Goal: Information Seeking & Learning: Learn about a topic

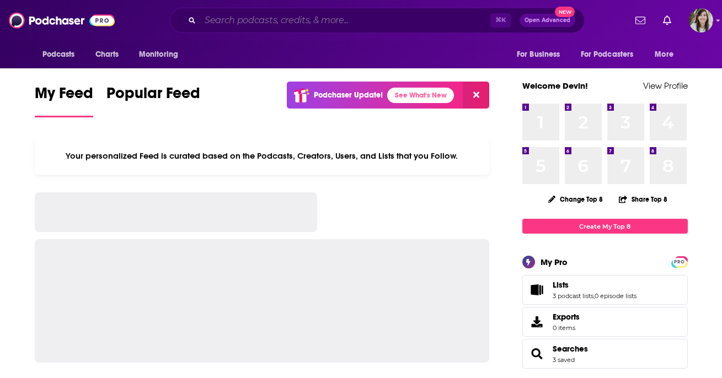
click at [325, 15] on input "Search podcasts, credits, & more..." at bounding box center [345, 21] width 290 height 18
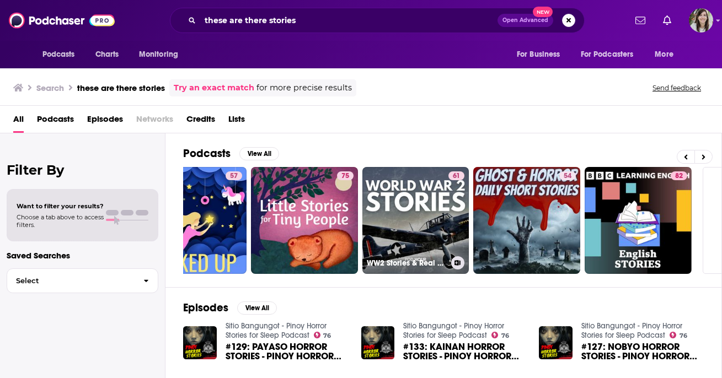
scroll to position [0, 474]
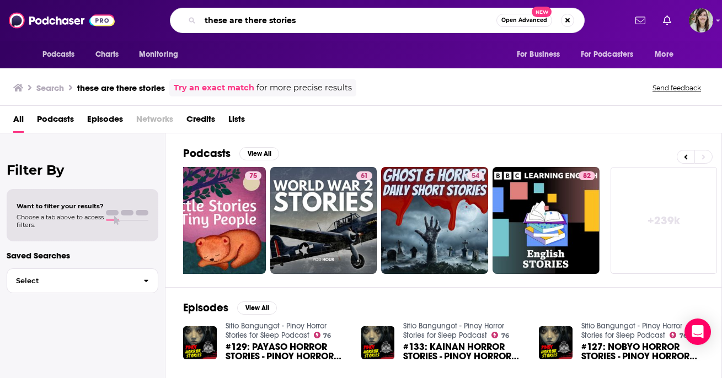
click at [291, 24] on input "these are there stories" at bounding box center [348, 21] width 296 height 18
type input "the law and order podcast"
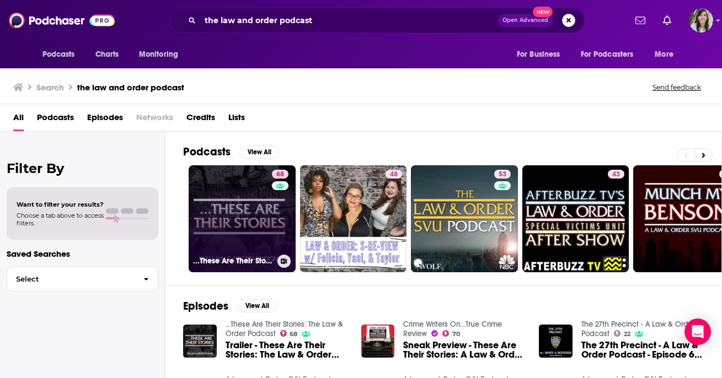
click at [247, 193] on link "68 ...These Are Their Stories: The Law & Order Podcast" at bounding box center [242, 218] width 107 height 107
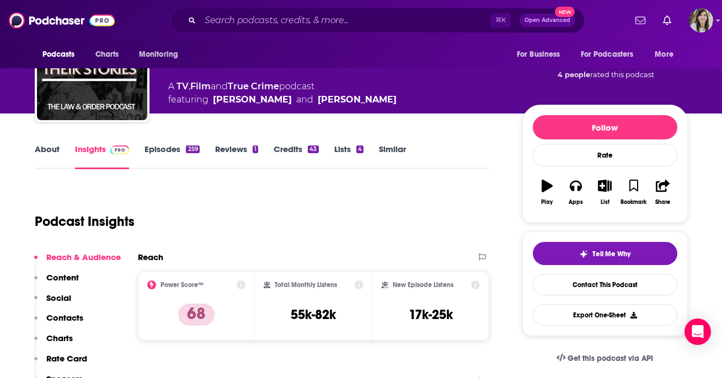
scroll to position [50, 0]
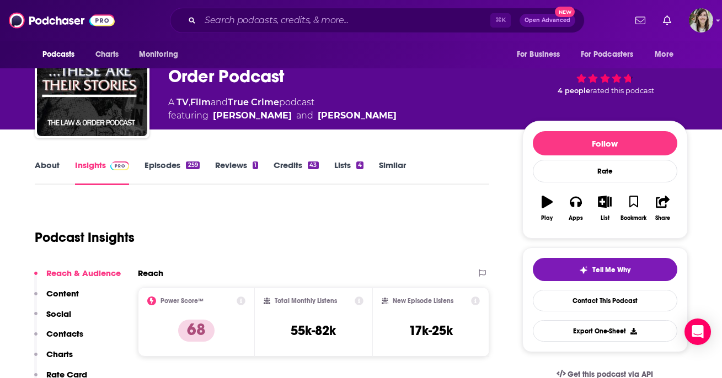
click at [47, 172] on link "About" at bounding box center [47, 172] width 25 height 25
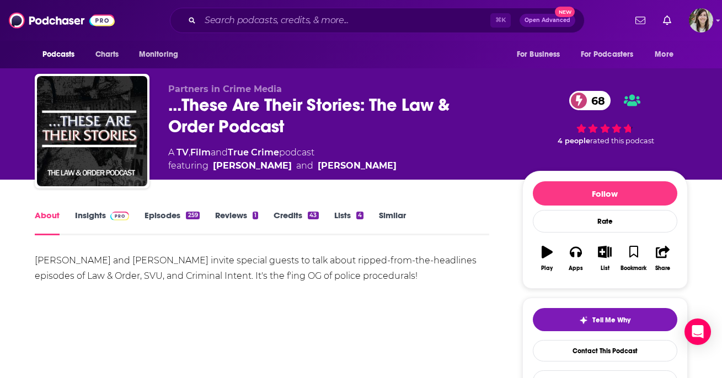
click at [167, 219] on link "Episodes 259" at bounding box center [171, 222] width 55 height 25
